Goal: Feedback & Contribution: Submit feedback/report problem

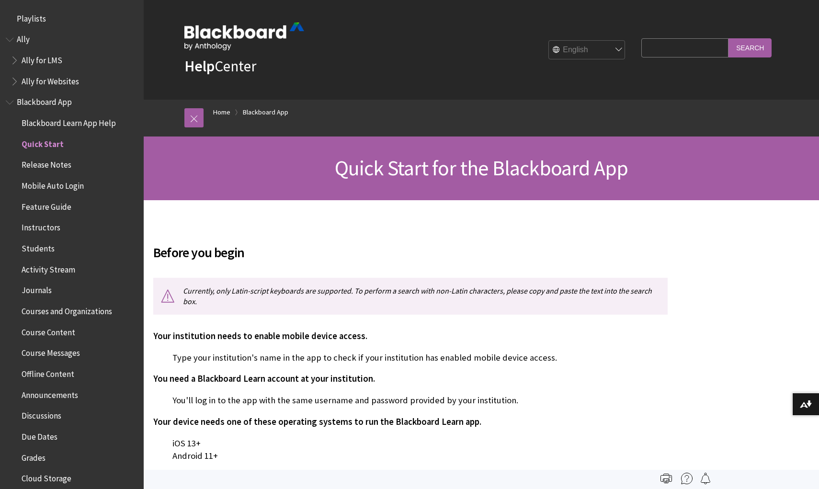
scroll to position [120, 0]
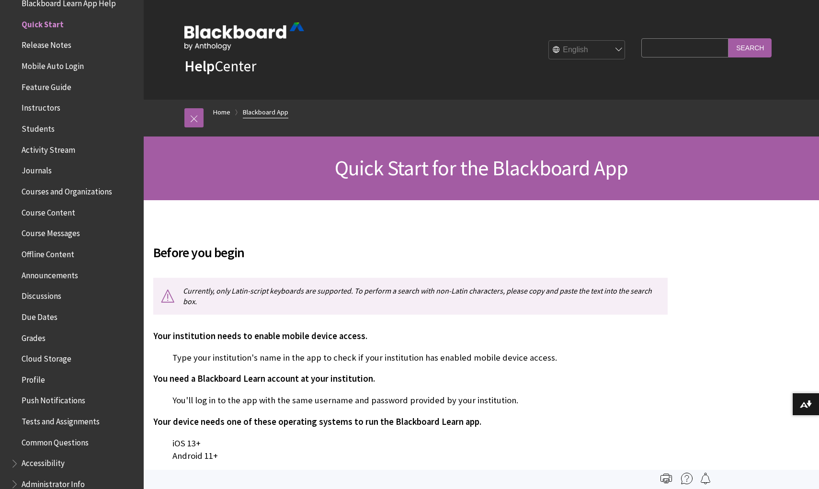
click at [250, 111] on link "Blackboard App" at bounding box center [266, 112] width 46 height 12
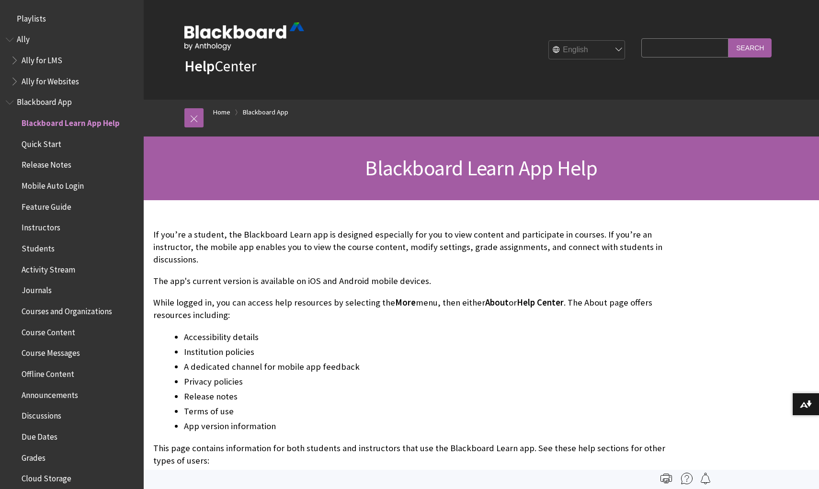
scroll to position [99, 0]
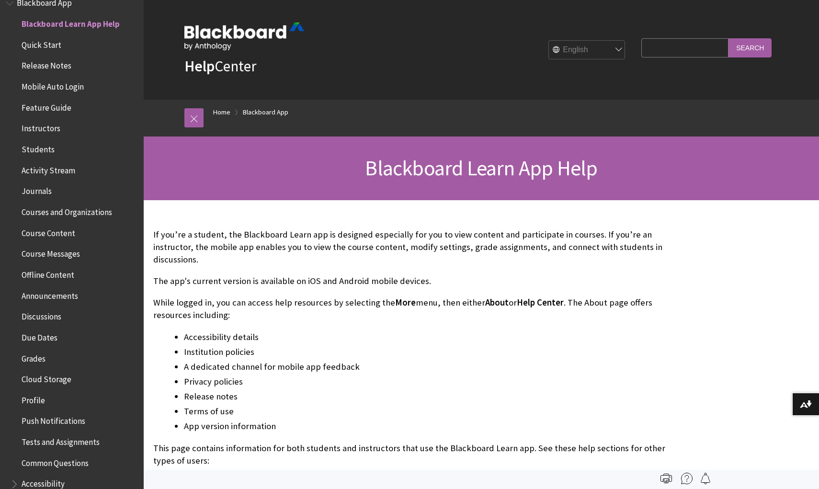
click at [250, 111] on link "Blackboard App" at bounding box center [266, 112] width 46 height 12
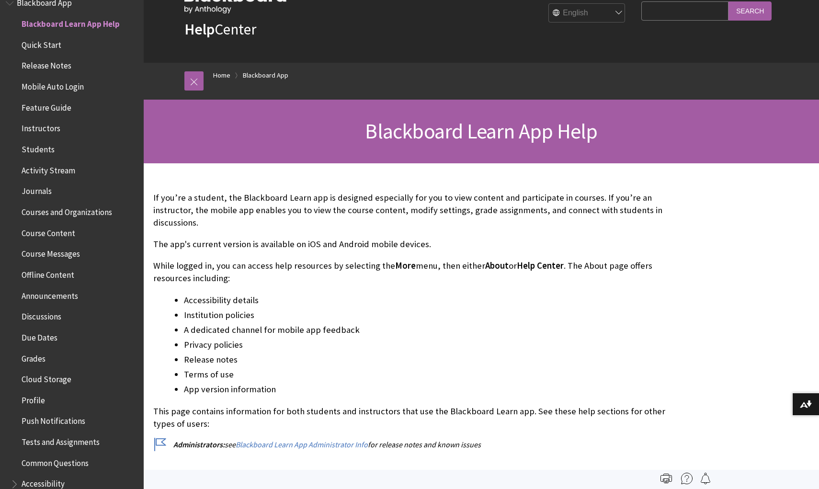
scroll to position [30, 0]
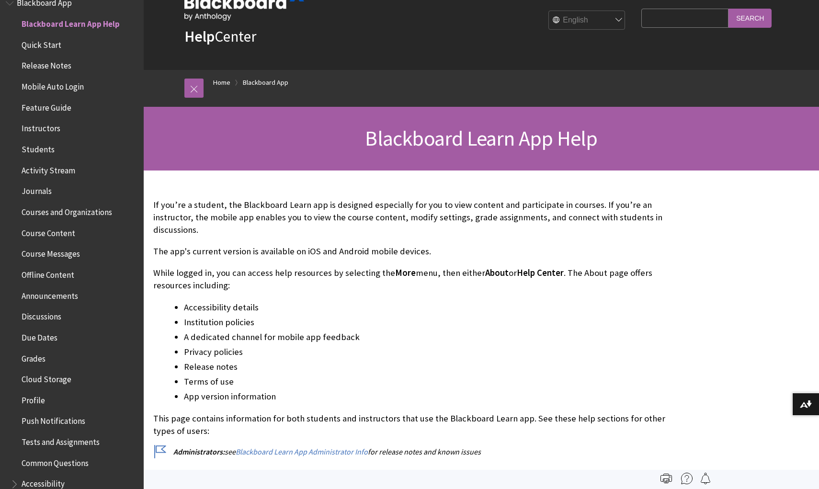
click at [179, 324] on ul "Accessibility details Institution policies A dedicated channel for mobile app f…" at bounding box center [410, 352] width 514 height 103
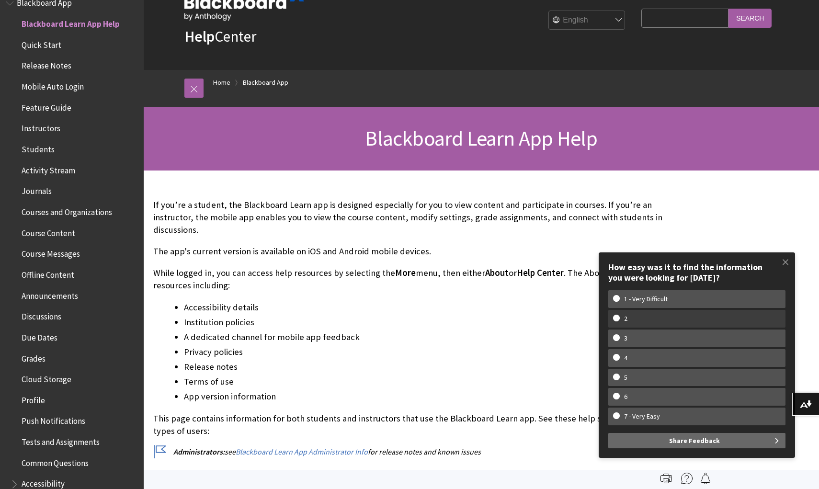
click at [666, 320] on w-span "2" at bounding box center [697, 319] width 168 height 8
click at [619, 320] on input "2" at bounding box center [616, 318] width 6 height 6
radio input "true"
click at [667, 444] on button "Share Feedback" at bounding box center [696, 440] width 177 height 15
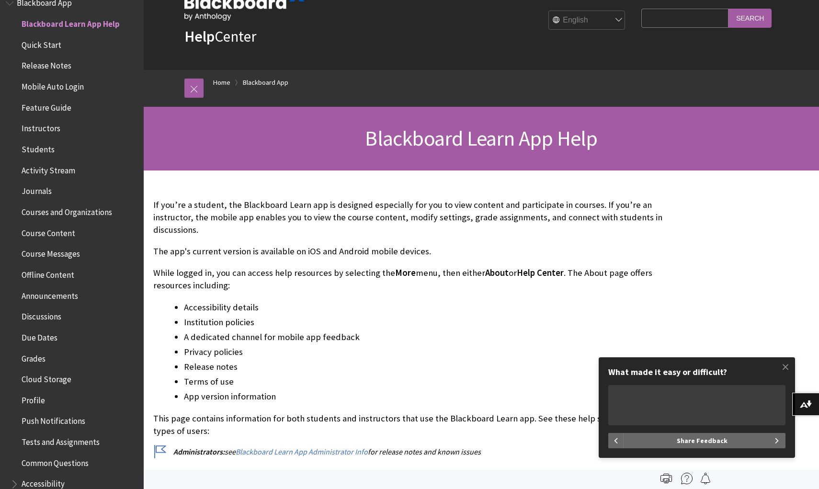
click at [669, 393] on textarea "What made it easy or difficult?" at bounding box center [696, 405] width 177 height 40
type textarea "it didn't specify wether there was a desktop version of the blackboard app, for…"
click at [712, 435] on span "Share Feedback" at bounding box center [702, 440] width 51 height 15
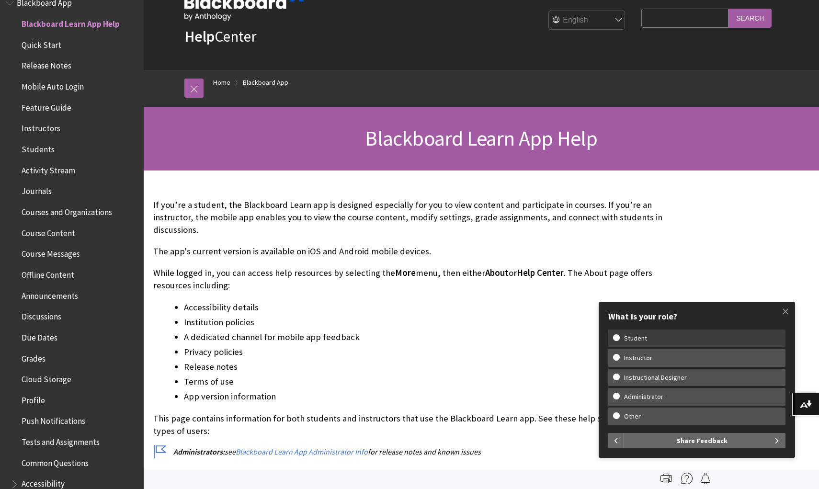
click at [627, 338] on w-span "Student" at bounding box center [635, 338] width 45 height 8
click at [619, 338] on input "Student" at bounding box center [616, 337] width 6 height 6
radio input "true"
click at [673, 442] on button "Share Feedback" at bounding box center [705, 440] width 162 height 15
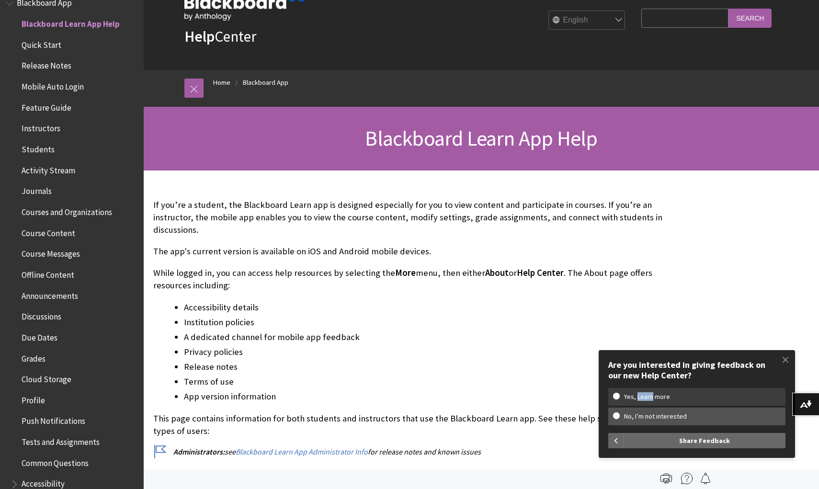
click at [617, 398] on w-span "Yes, Learn more" at bounding box center [697, 397] width 168 height 8
click at [617, 398] on input "Yes, Learn more" at bounding box center [616, 396] width 6 height 6
radio input "true"
click at [680, 442] on button "Share Feedback" at bounding box center [705, 440] width 162 height 15
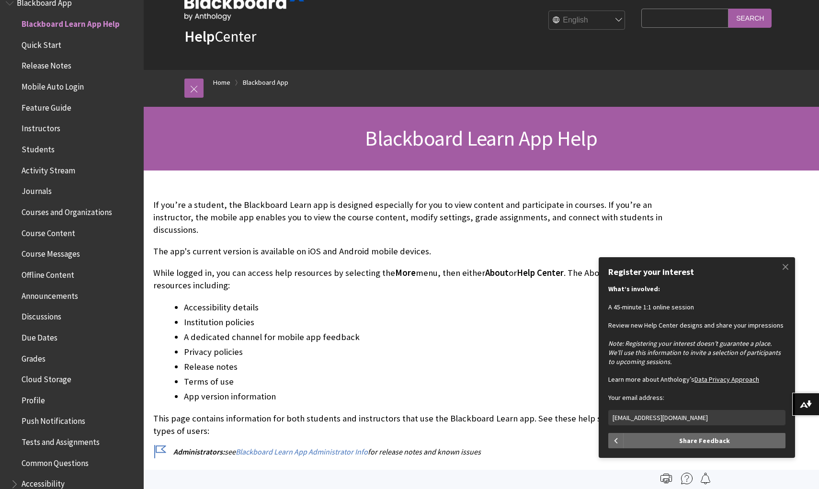
type input "candraeduard@gmail.com"
click at [705, 441] on button "Share Feedback" at bounding box center [705, 440] width 162 height 15
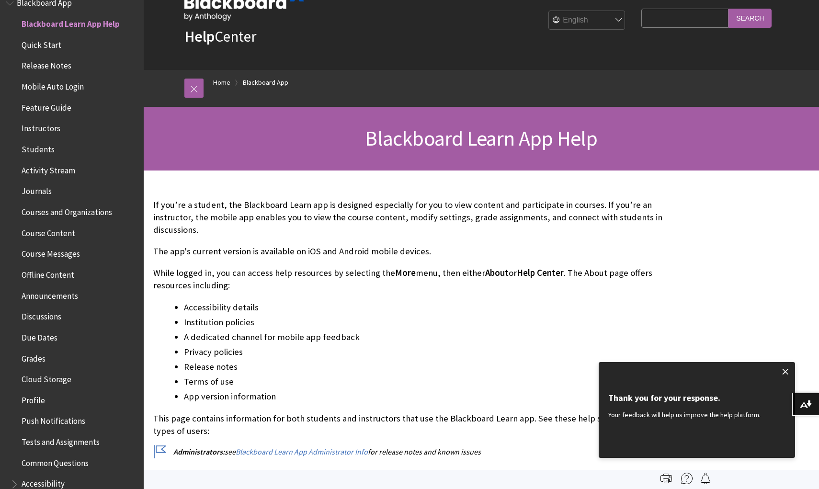
click at [782, 374] on span at bounding box center [786, 372] width 20 height 20
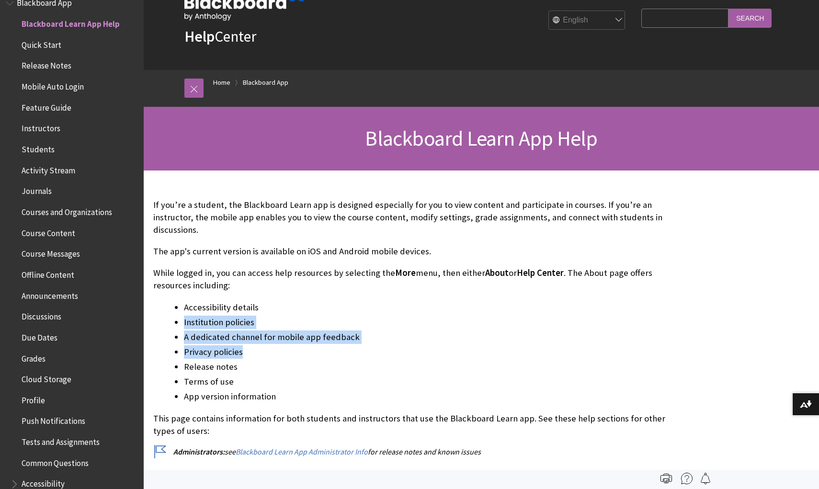
drag, startPoint x: 451, startPoint y: 349, endPoint x: 454, endPoint y: 300, distance: 48.5
click at [454, 301] on ul "Accessibility details Institution policies A dedicated channel for mobile app f…" at bounding box center [410, 352] width 514 height 103
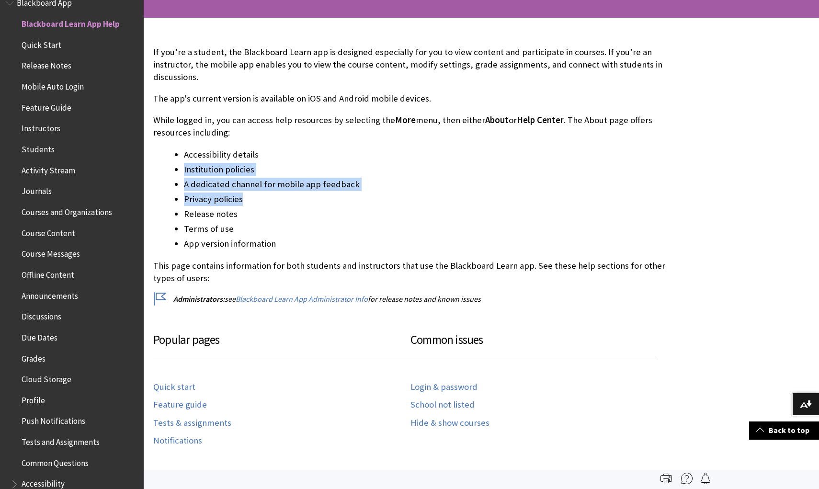
scroll to position [184, 0]
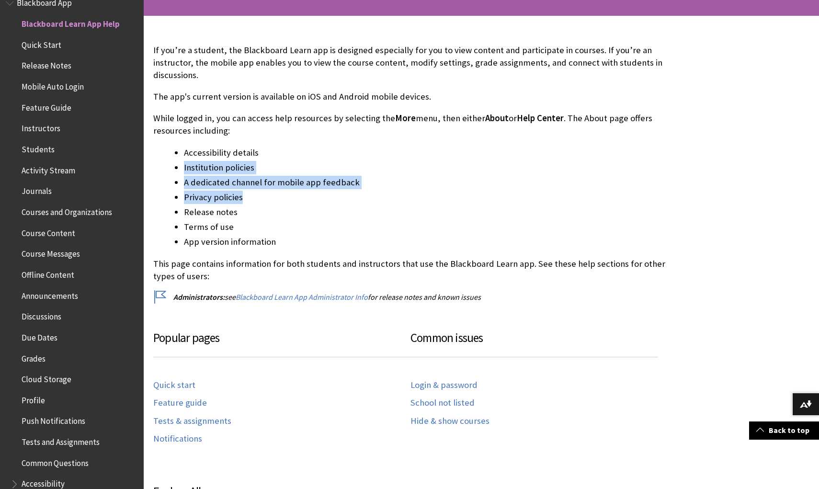
click at [473, 198] on li "Privacy policies" at bounding box center [426, 197] width 484 height 13
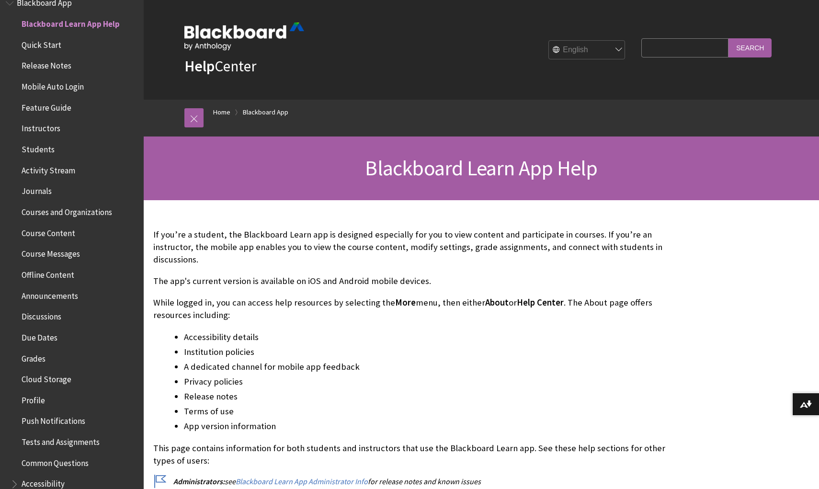
scroll to position [0, 0]
